Goal: Transaction & Acquisition: Purchase product/service

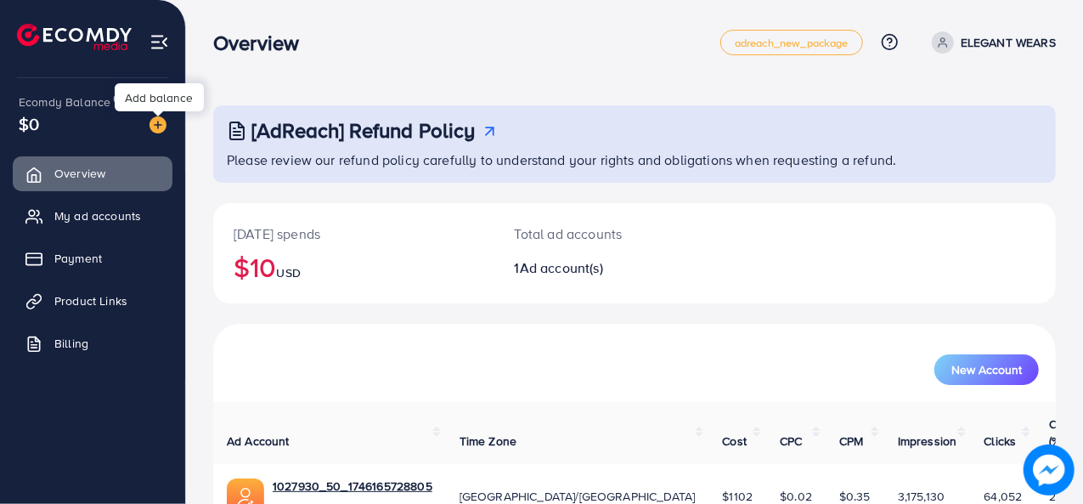
click at [160, 131] on img at bounding box center [157, 124] width 17 height 17
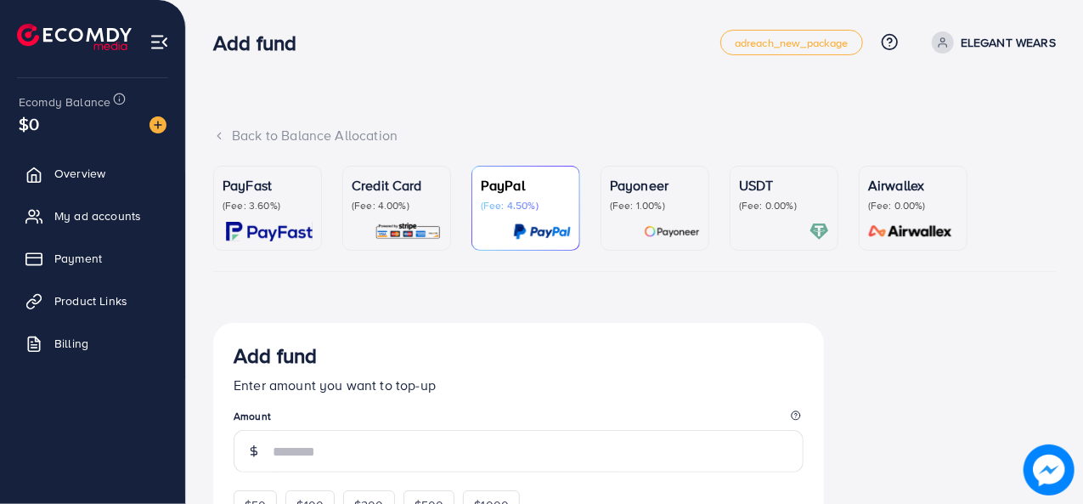
click at [360, 208] on p "(Fee: 4.00%)" at bounding box center [397, 206] width 90 height 14
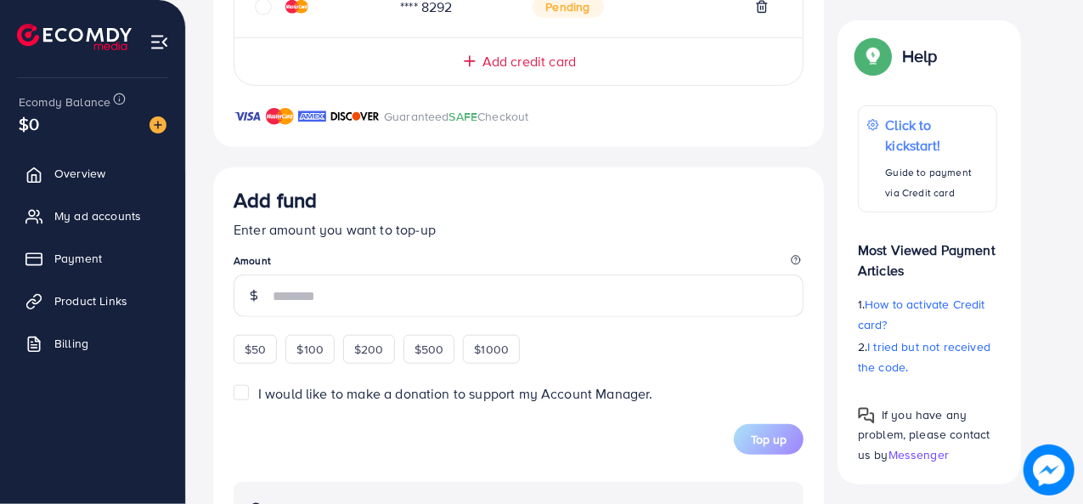
scroll to position [593, 0]
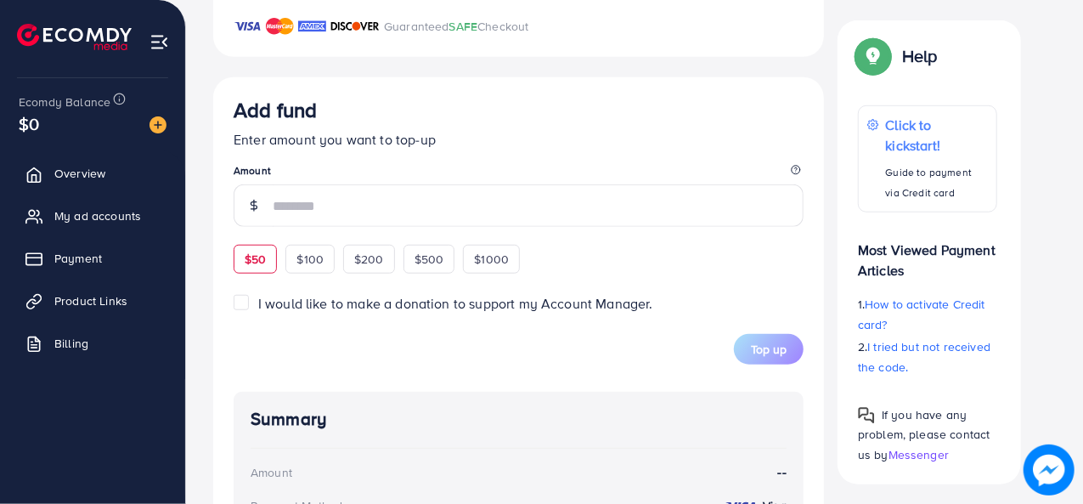
click at [258, 255] on span "$50" at bounding box center [255, 258] width 21 height 17
type input "**"
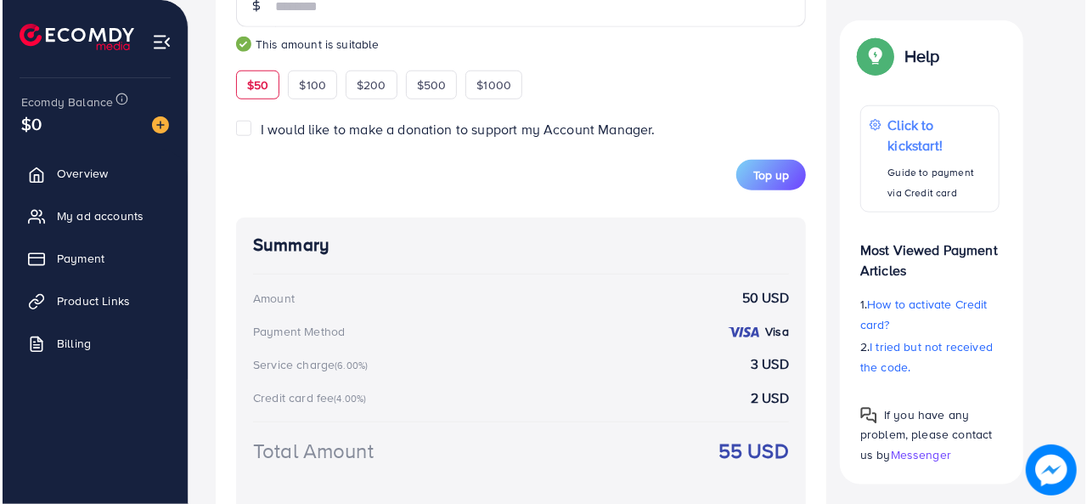
scroll to position [793, 0]
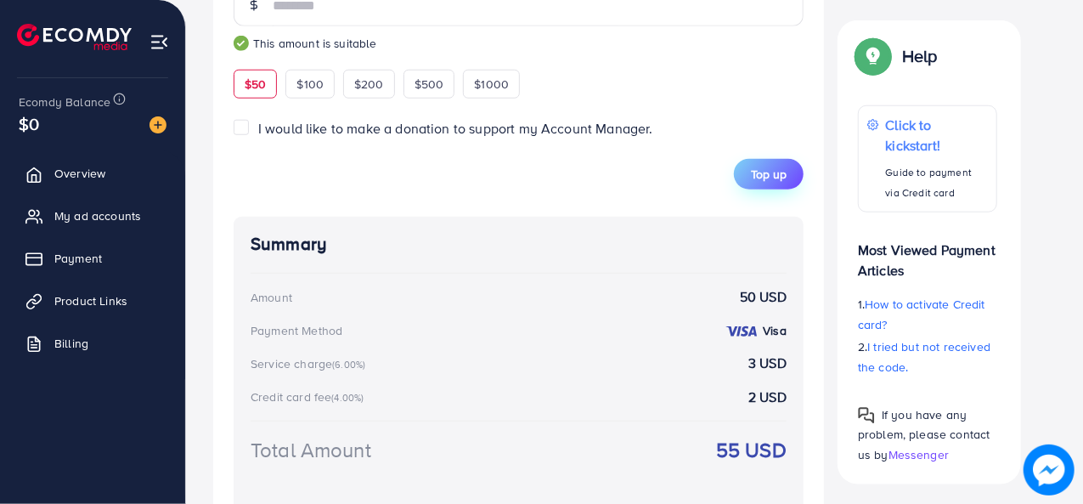
click at [773, 185] on button "Top up" at bounding box center [769, 174] width 70 height 31
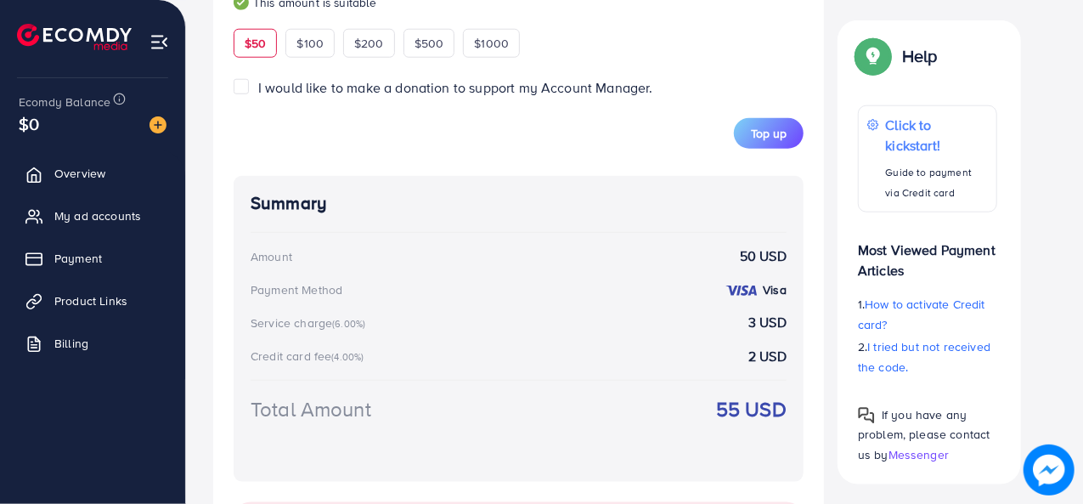
scroll to position [832, 0]
click at [781, 133] on span "Top up" at bounding box center [769, 135] width 36 height 17
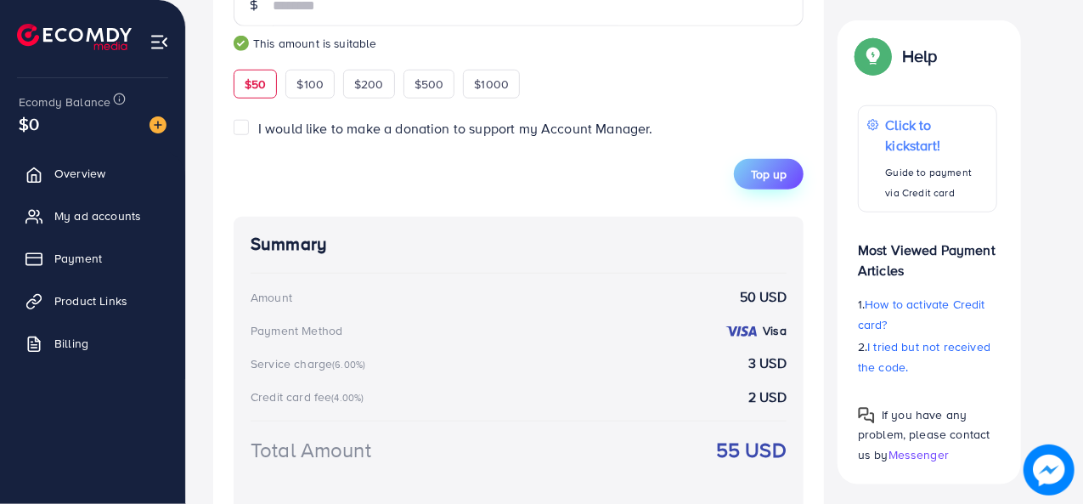
click at [779, 169] on span "Top up" at bounding box center [769, 174] width 36 height 17
click at [674, 382] on div "Summary Amount 50 USD Payment Method Visa Service charge (6.00%) 3 USD Credit c…" at bounding box center [519, 369] width 570 height 305
click at [773, 172] on span "Top up" at bounding box center [769, 174] width 36 height 17
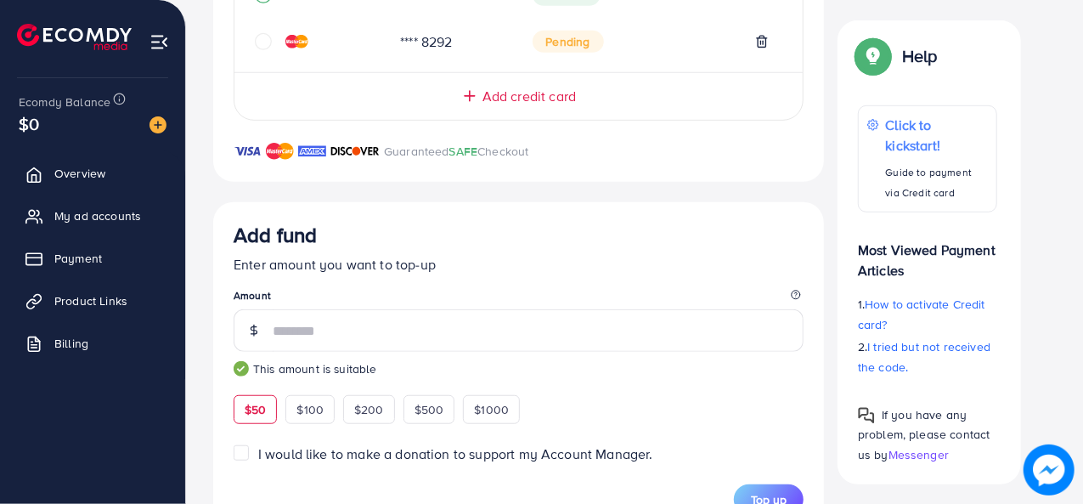
scroll to position [469, 0]
